Goal: Transaction & Acquisition: Purchase product/service

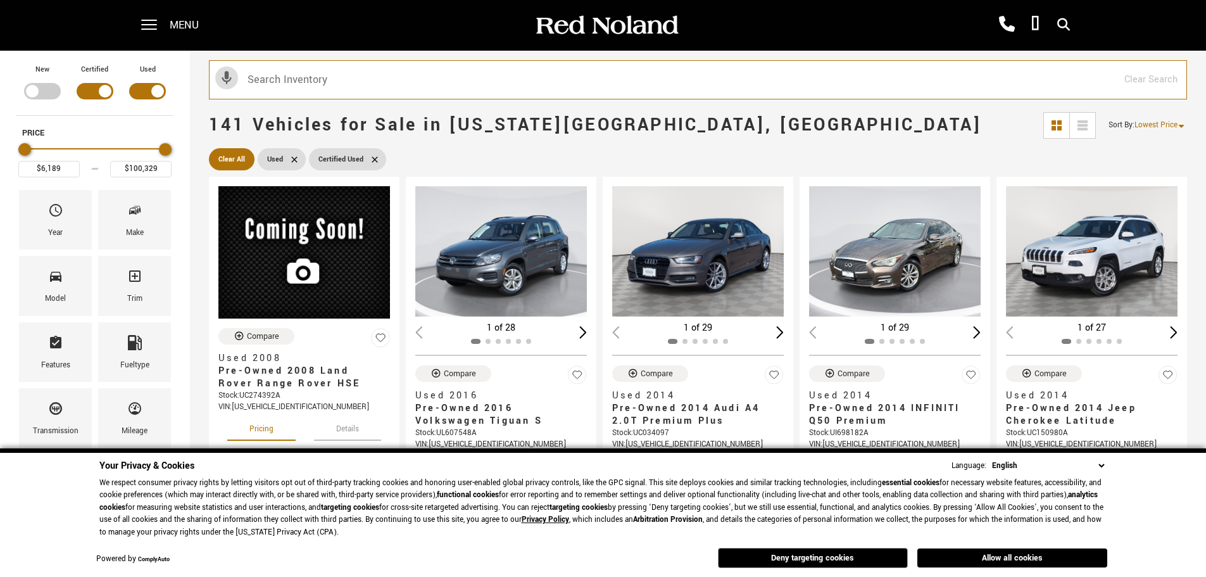
click at [356, 83] on input "text" at bounding box center [698, 79] width 978 height 39
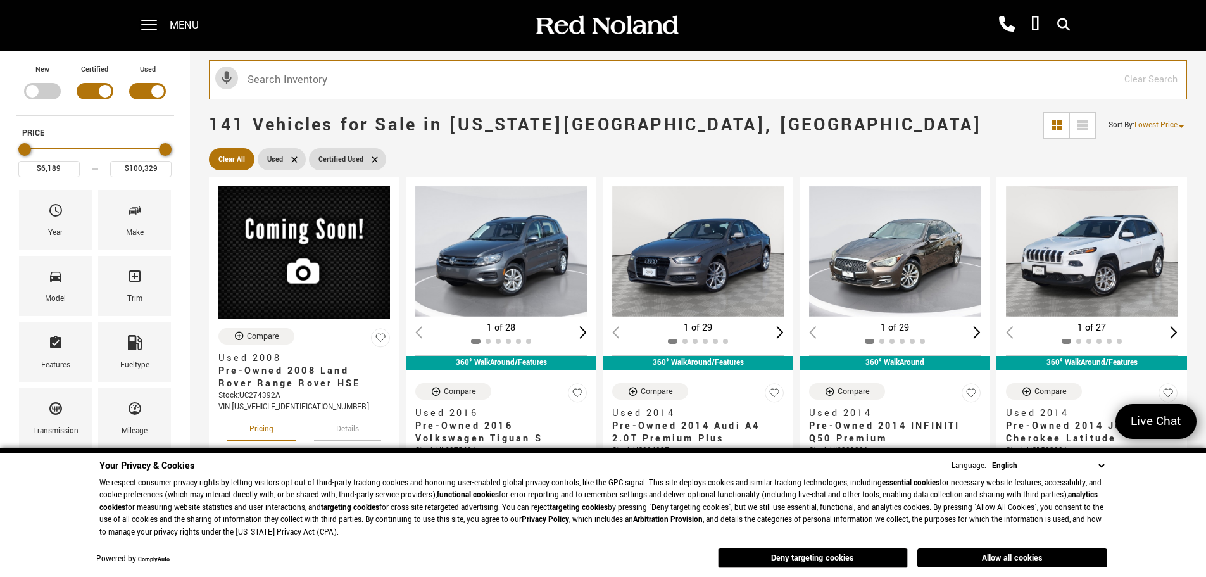
click at [296, 75] on input "text" at bounding box center [698, 79] width 978 height 39
type input "TAHOE"
type input "$32,878"
type input "$68,689"
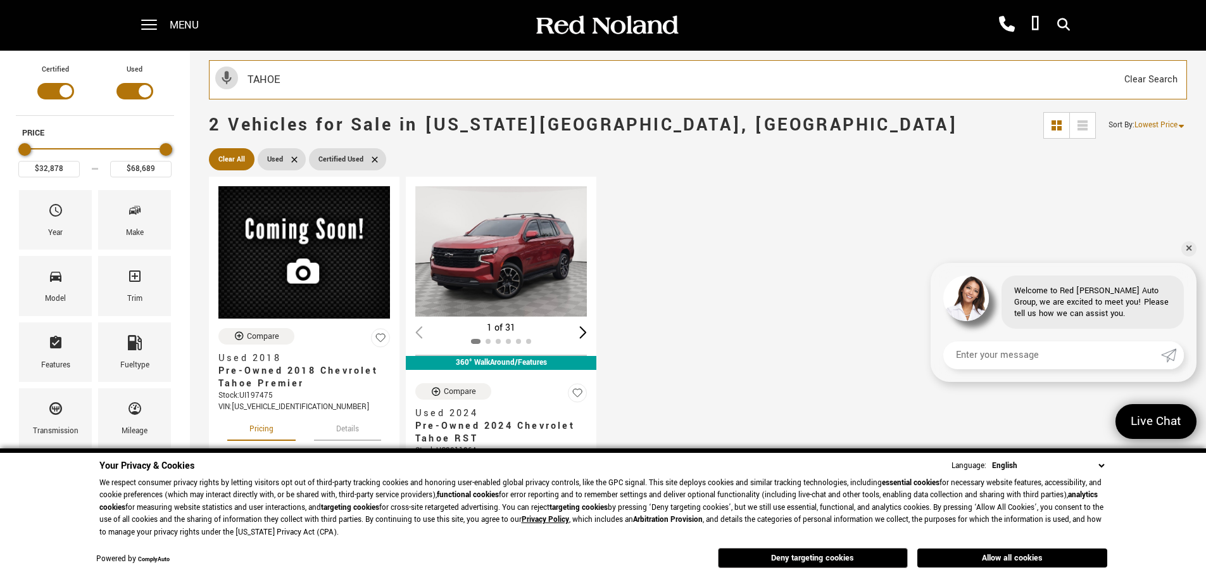
drag, startPoint x: 306, startPoint y: 75, endPoint x: 43, endPoint y: 63, distance: 263.7
click at [43, 63] on section "Certified Used Type Price $32,878 $68,689 Year Make Model Trim Features Fueltyp…" at bounding box center [603, 468] width 1206 height 834
type input "YUKON"
type input "$53,133"
type input "$53,689"
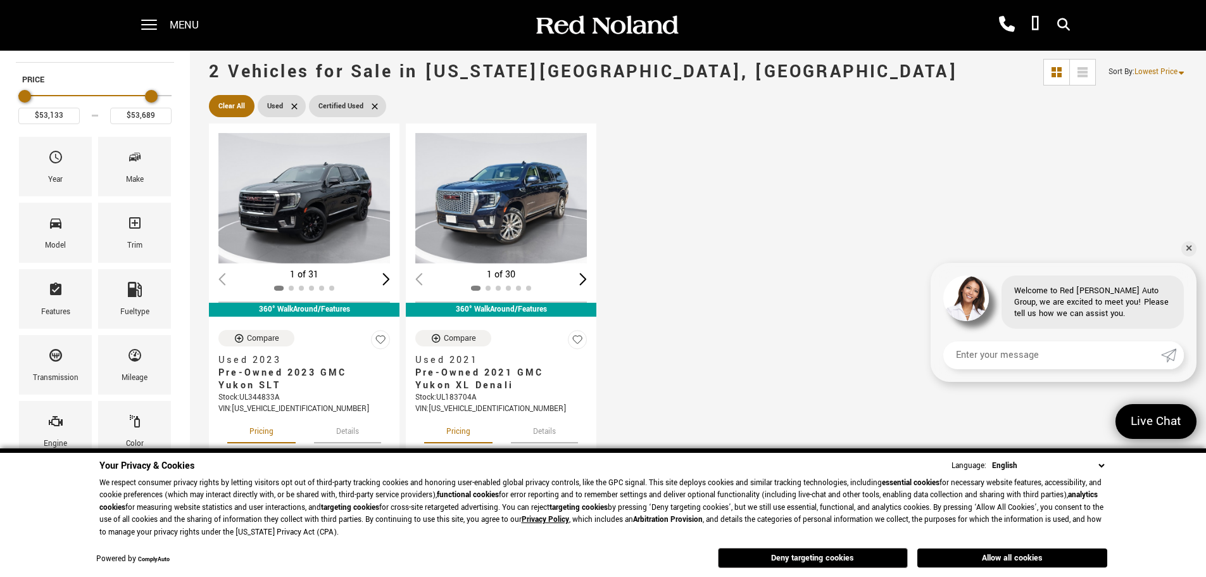
scroll to position [127, 0]
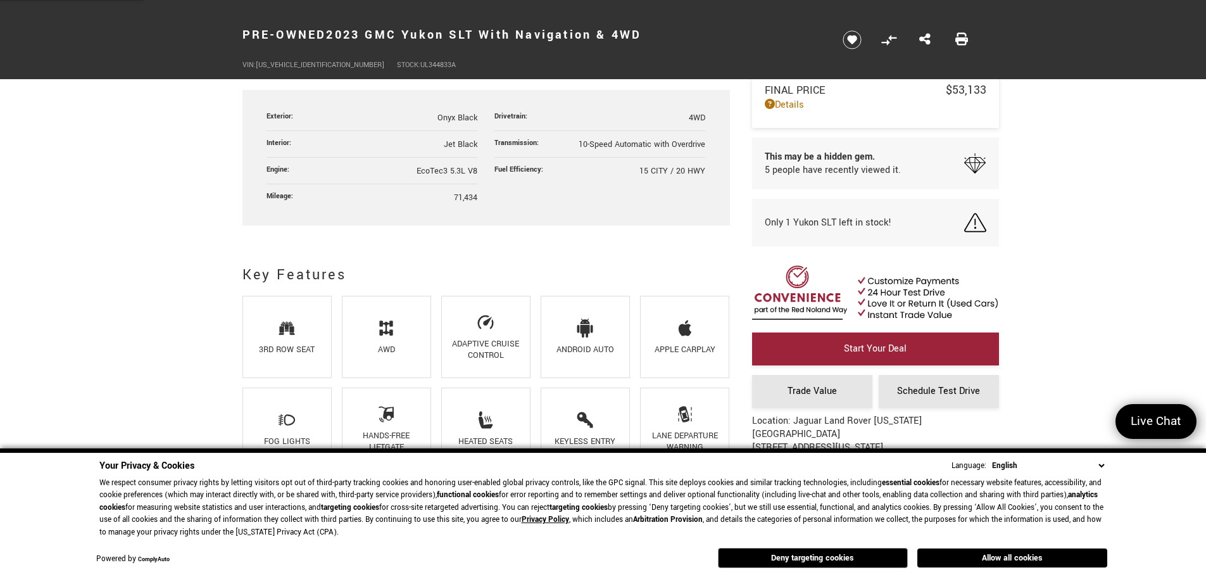
scroll to position [696, 0]
